Goal: Task Accomplishment & Management: Use online tool/utility

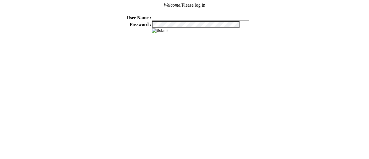
click at [163, 19] on input "text" at bounding box center [200, 18] width 97 height 6
type input "sdakes"
click at [167, 30] on input "image" at bounding box center [160, 30] width 16 height 5
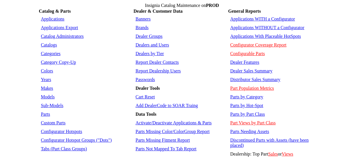
click at [50, 16] on link "Applications" at bounding box center [53, 18] width 24 height 5
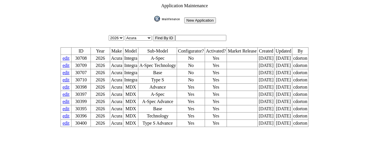
click at [213, 37] on input "text" at bounding box center [200, 38] width 51 height 6
type input "30713"
click at [153, 22] on input "image" at bounding box center [153, 22] width 0 height 0
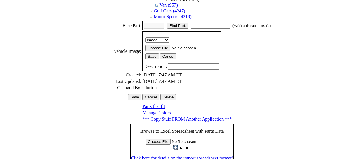
scroll to position [183, 0]
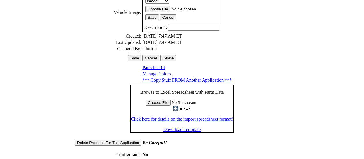
click at [186, 158] on link "Generate Configurator Folder/File Names" at bounding box center [181, 160] width 77 height 5
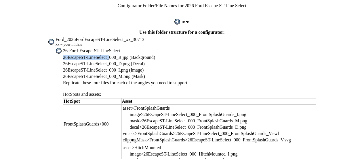
drag, startPoint x: 76, startPoint y: 54, endPoint x: 118, endPoint y: 53, distance: 41.5
click at [113, 55] on span "26EscapeST-LineSelect_000_B.jpg (Background)" at bounding box center [109, 57] width 92 height 5
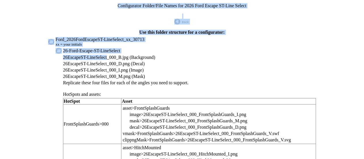
drag, startPoint x: 116, startPoint y: 52, endPoint x: 56, endPoint y: 54, distance: 60.5
click at [93, 55] on span "26EscapeST-LineSelect_000_B.jpg (Background)" at bounding box center [109, 57] width 92 height 5
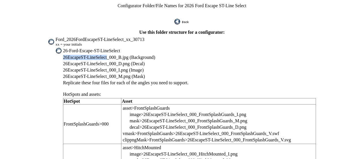
drag, startPoint x: 77, startPoint y: 54, endPoint x: 117, endPoint y: 53, distance: 40.3
click at [117, 55] on span "26EscapeST-LineSelect_000_B.jpg (Background)" at bounding box center [109, 57] width 92 height 5
copy span "26EscapeST-LineSelect"
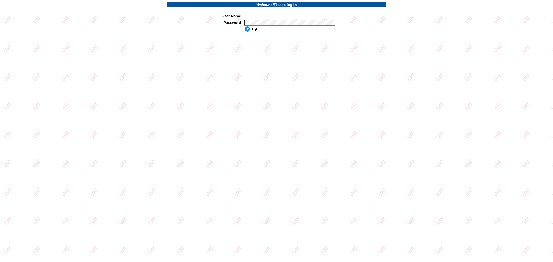
click at [255, 15] on input "text" at bounding box center [292, 16] width 97 height 6
type input "sdakes"
click at [254, 28] on input "image" at bounding box center [252, 29] width 16 height 6
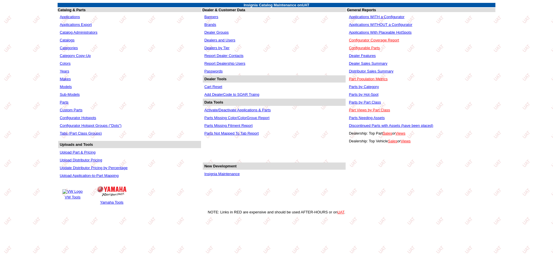
click at [77, 16] on link "Applications" at bounding box center [70, 17] width 20 height 4
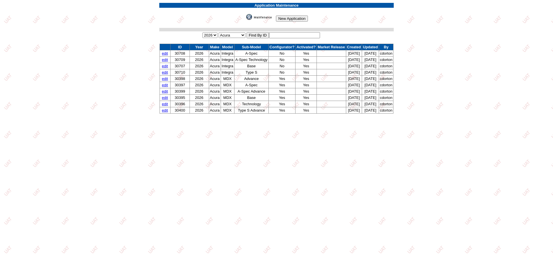
click at [297, 34] on input "text" at bounding box center [294, 35] width 51 height 6
type input "30713"
click at [245, 20] on input "image" at bounding box center [245, 20] width 0 height 0
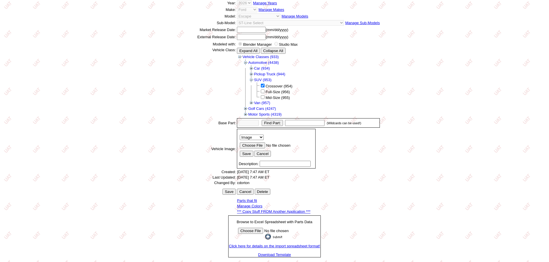
scroll to position [75, 0]
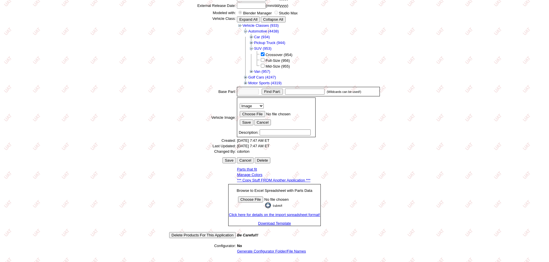
click at [287, 182] on link "*** Copy Stuff FROM Another Application ***" at bounding box center [273, 180] width 73 height 4
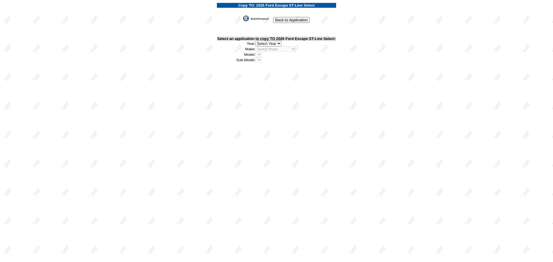
click at [279, 44] on select "2026 2025 2024 2023 2022 2021 2020 2019 2018 2017 2016 2015 2014 2013 2012 2011…" at bounding box center [269, 43] width 26 height 5
select select "43"
click at [257, 41] on select "2026 2025 2024 2023 2022 2021 2020 2019 2018 2017 2016 2015 2014 2013 2012 2011…" at bounding box center [269, 43] width 26 height 5
